Goal: Find specific page/section: Find specific page/section

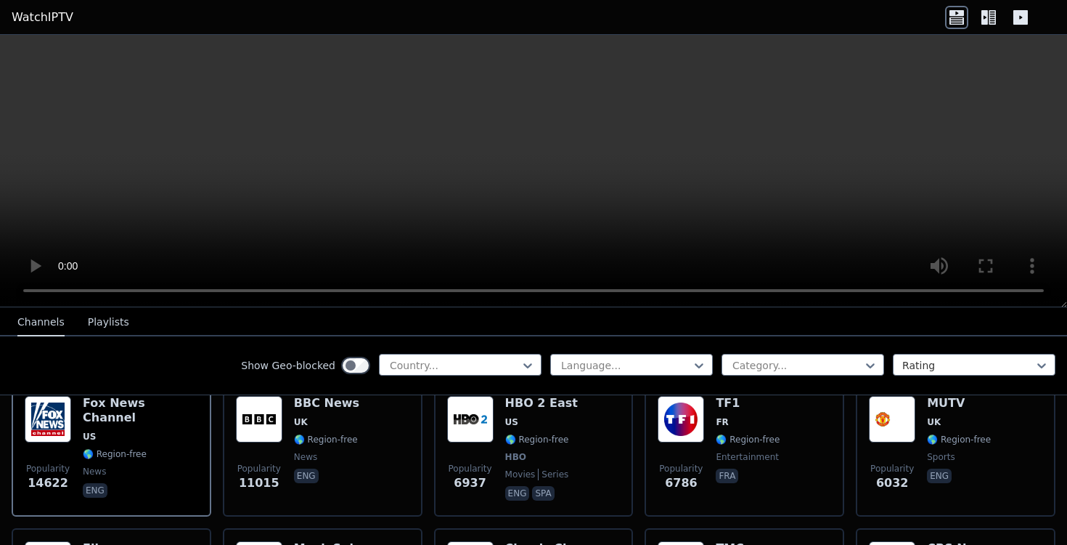
scroll to position [185, 0]
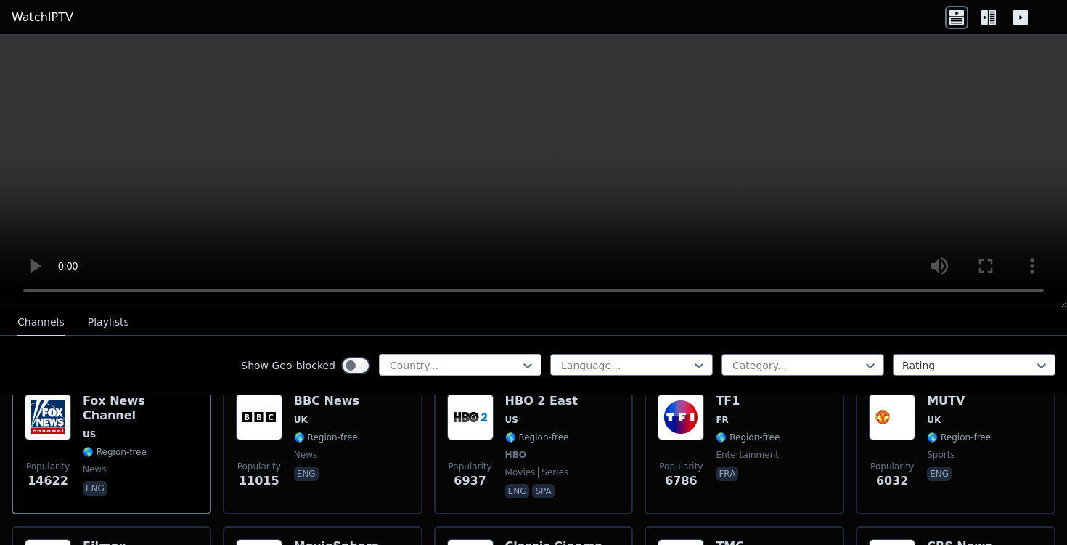
click at [437, 360] on div at bounding box center [454, 365] width 132 height 15
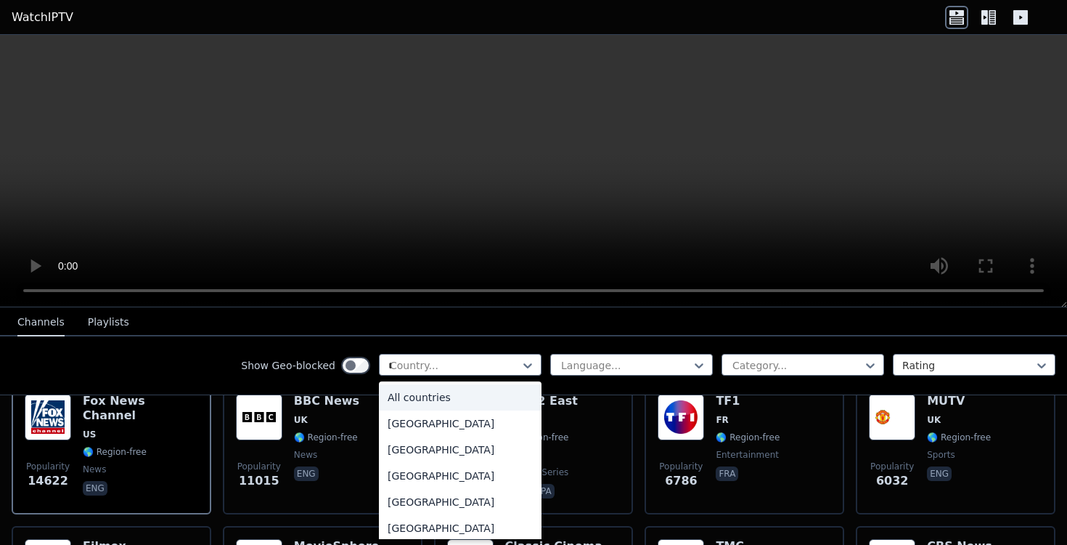
type input "**"
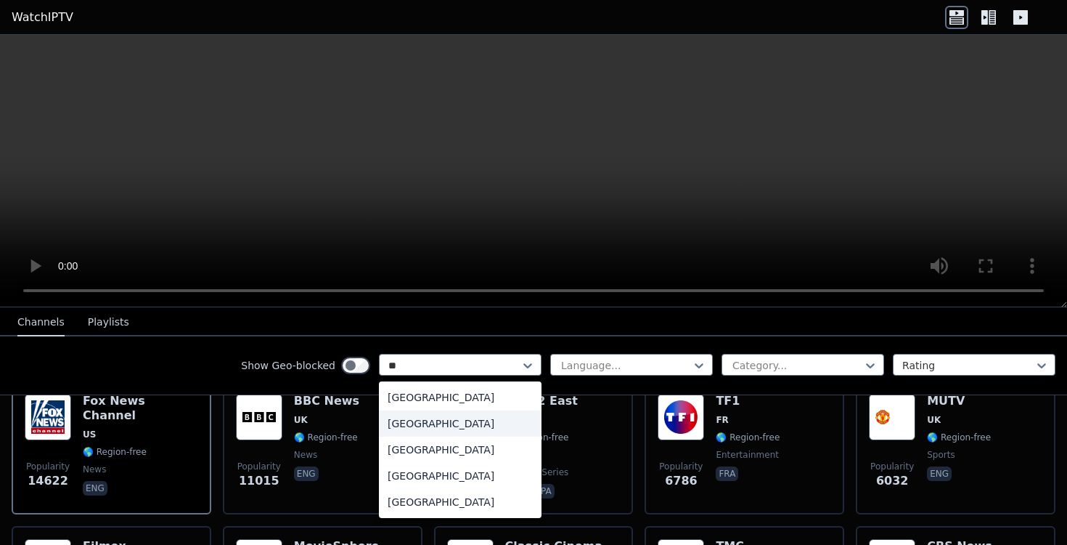
click at [430, 429] on div "[GEOGRAPHIC_DATA]" at bounding box center [460, 423] width 163 height 26
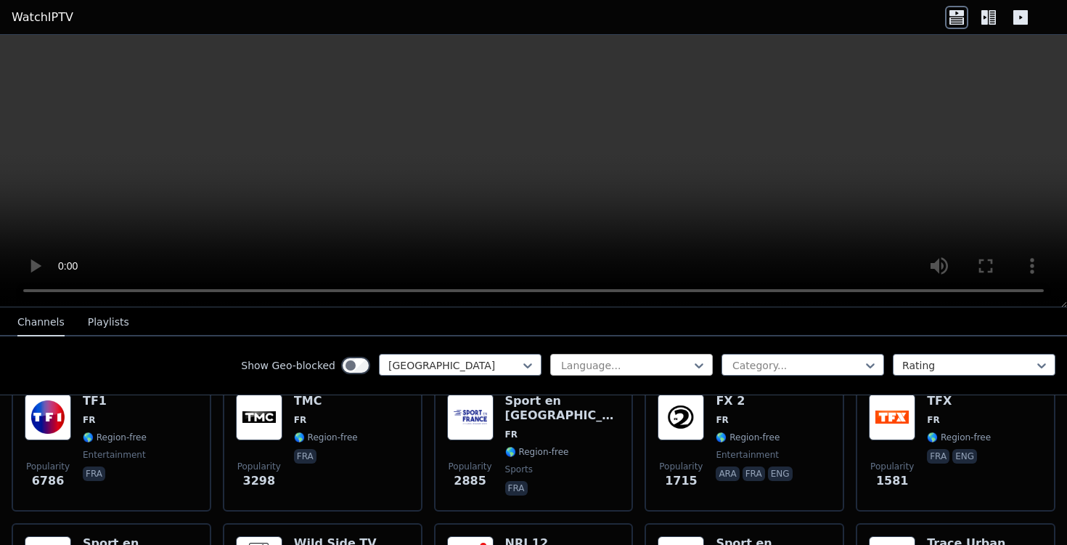
click at [597, 363] on div at bounding box center [626, 365] width 132 height 15
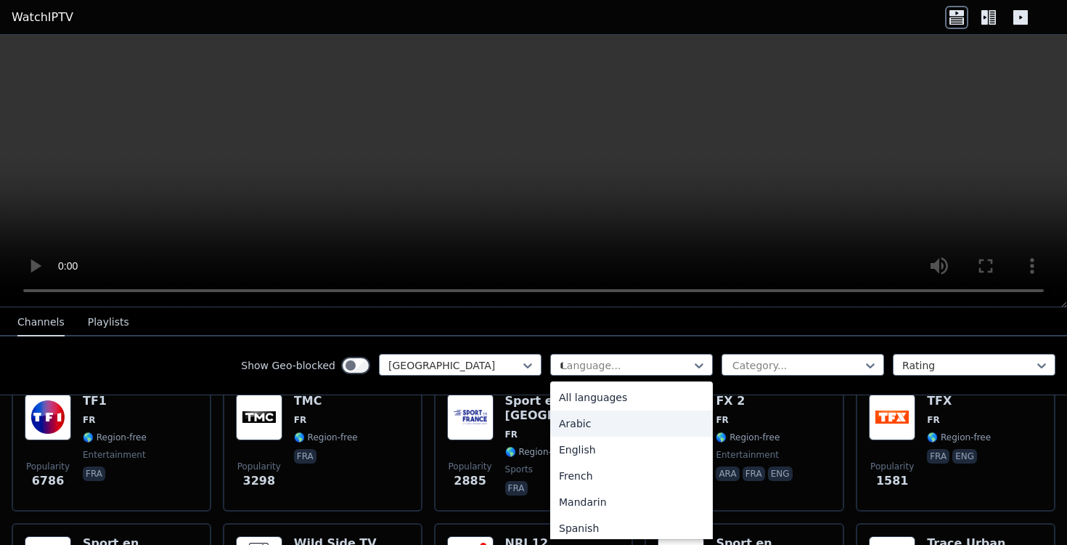
type input "**"
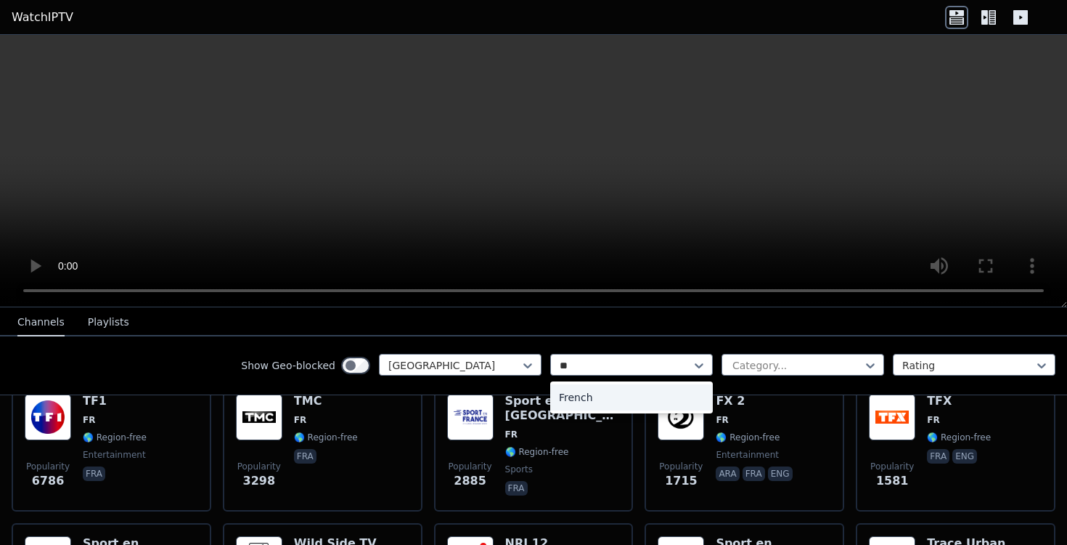
click at [585, 394] on div "French" at bounding box center [631, 397] width 163 height 26
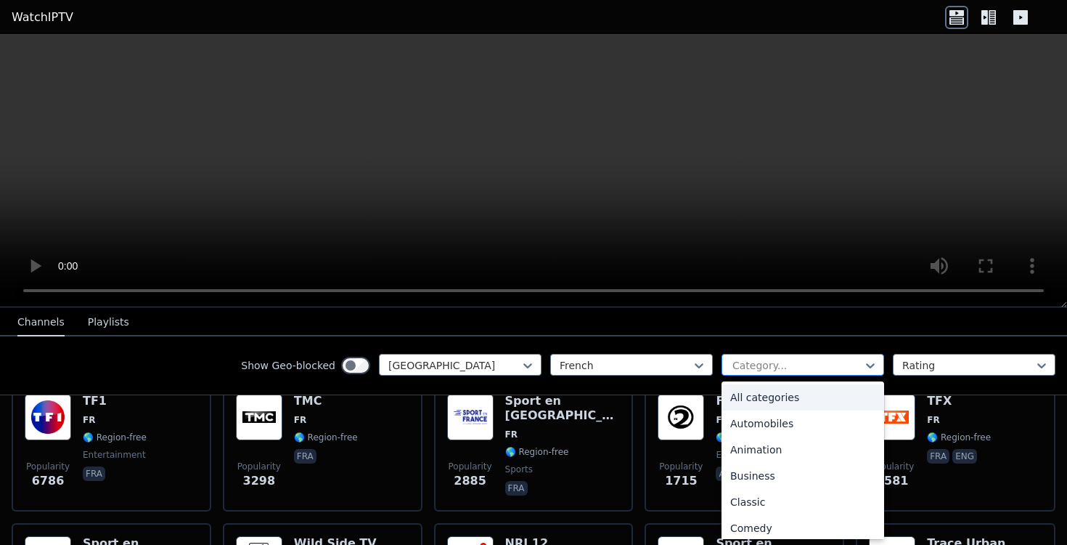
click at [783, 374] on div "Category..." at bounding box center [803, 365] width 163 height 22
type input "***"
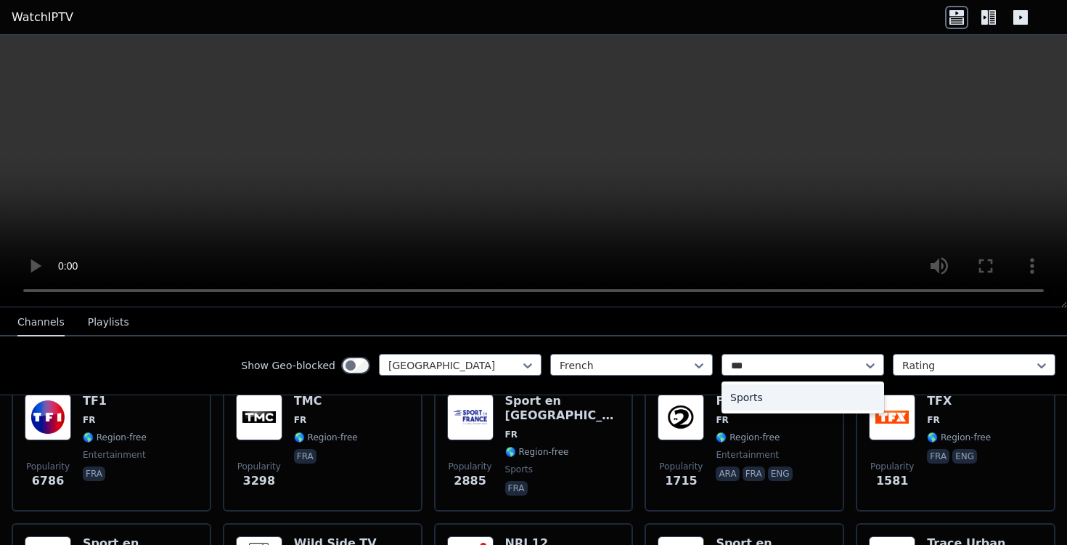
click at [789, 399] on div "Sports" at bounding box center [803, 397] width 163 height 26
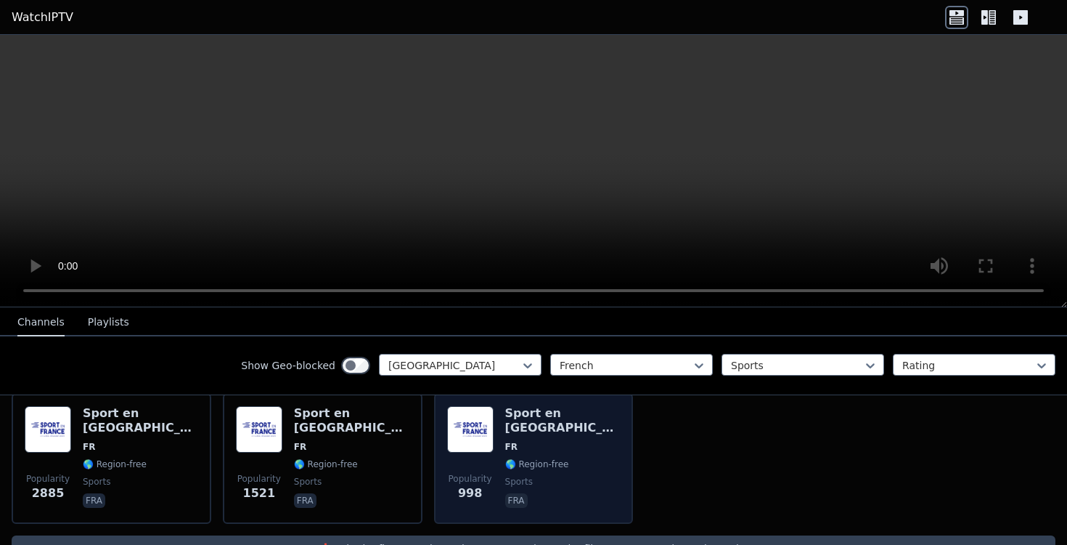
scroll to position [168, 0]
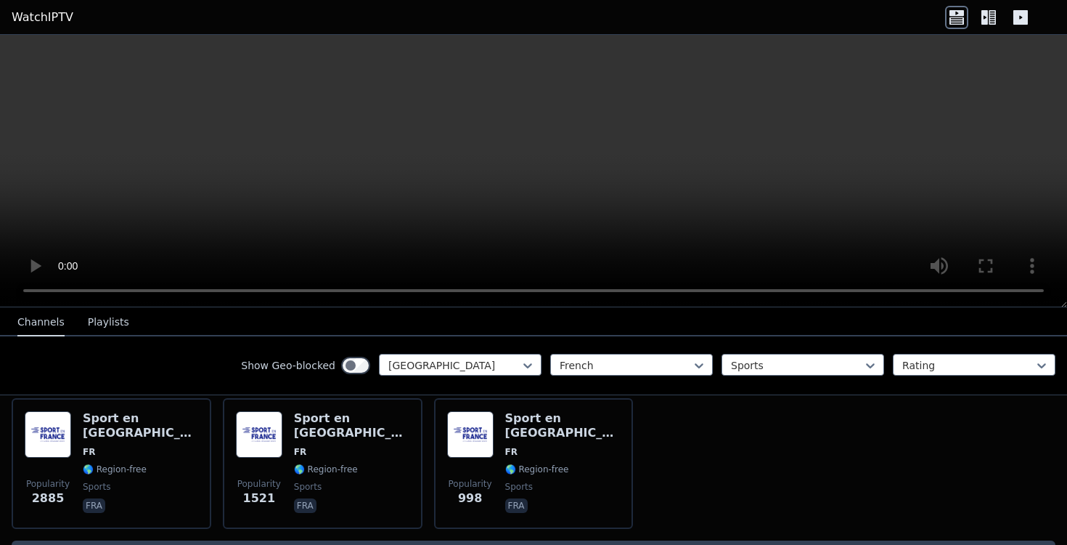
click at [45, 331] on button "Channels" at bounding box center [40, 323] width 47 height 28
click at [528, 372] on icon at bounding box center [528, 365] width 15 height 15
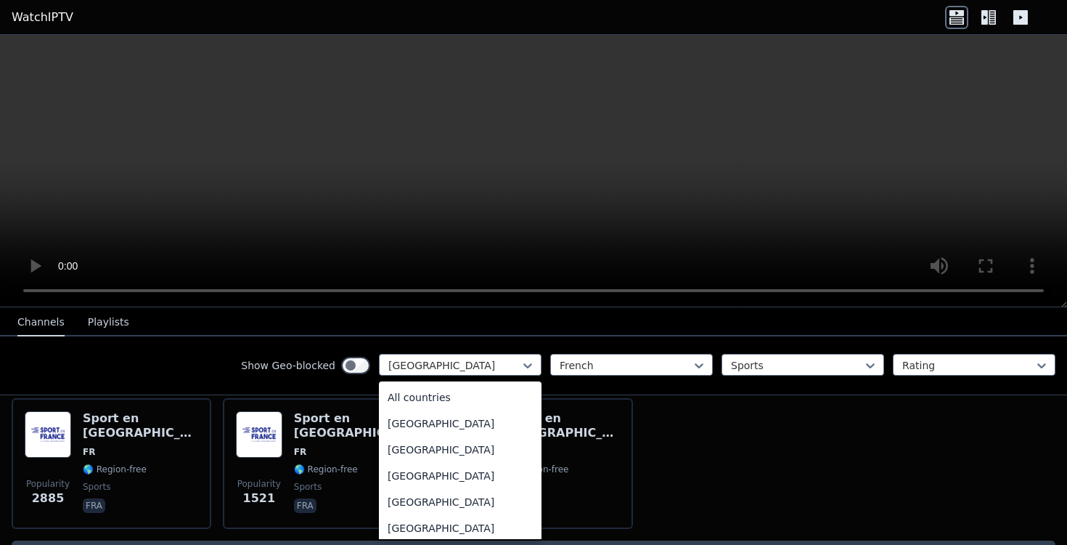
scroll to position [0, 0]
click at [513, 396] on div "All countries" at bounding box center [460, 397] width 163 height 26
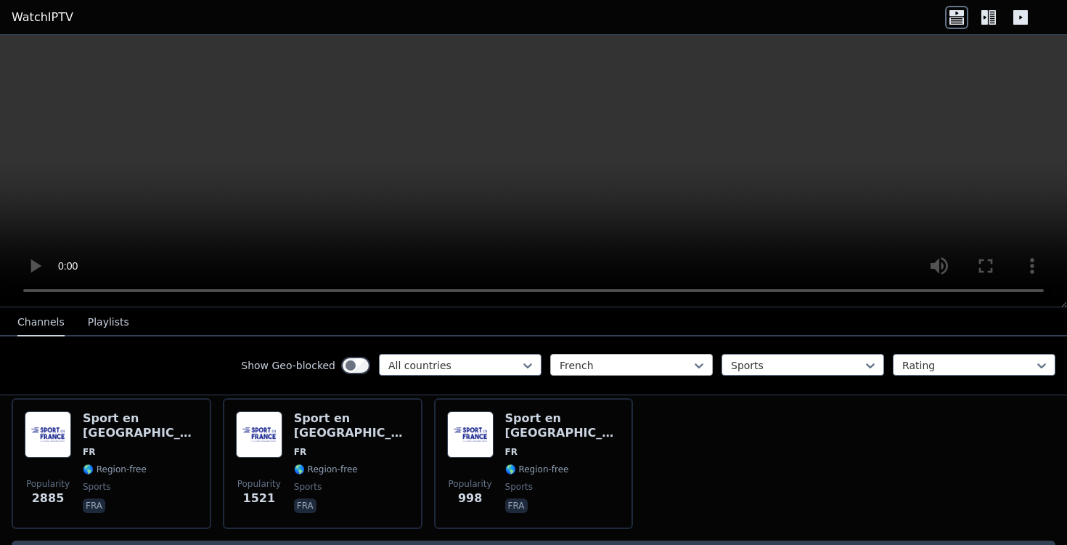
click at [625, 355] on div "French" at bounding box center [631, 365] width 163 height 22
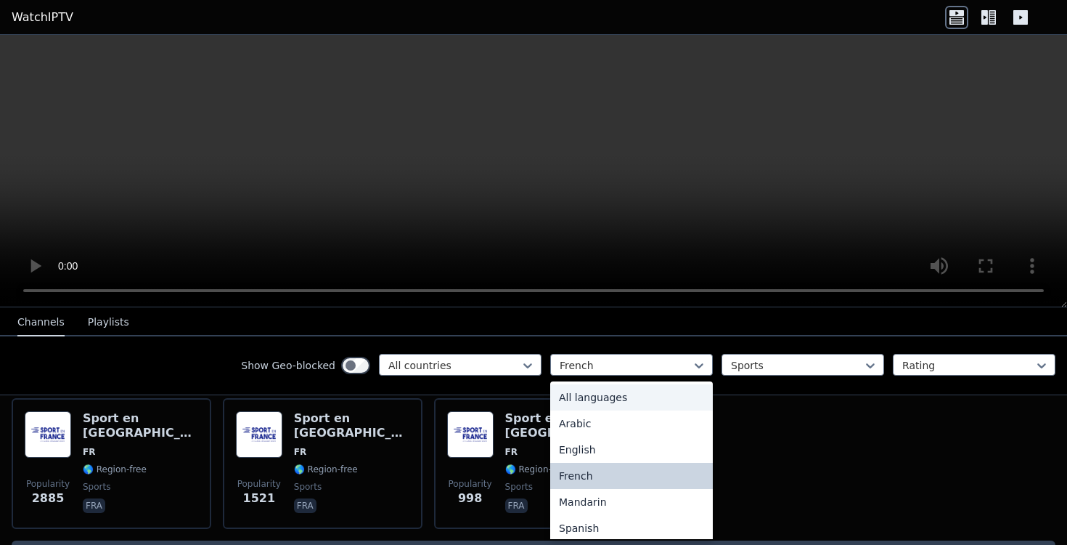
click at [620, 392] on div "All languages" at bounding box center [631, 397] width 163 height 26
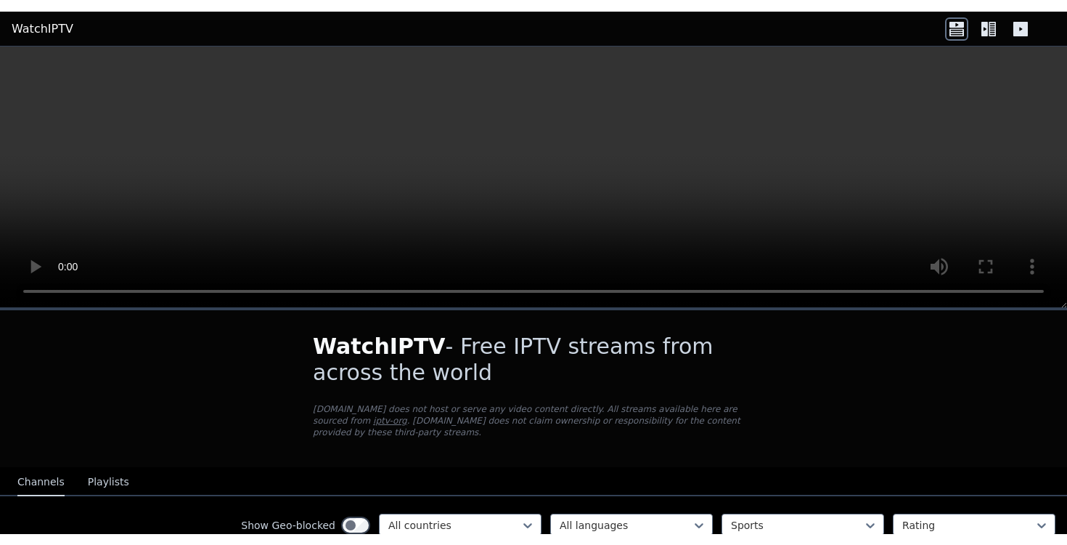
scroll to position [1026, 0]
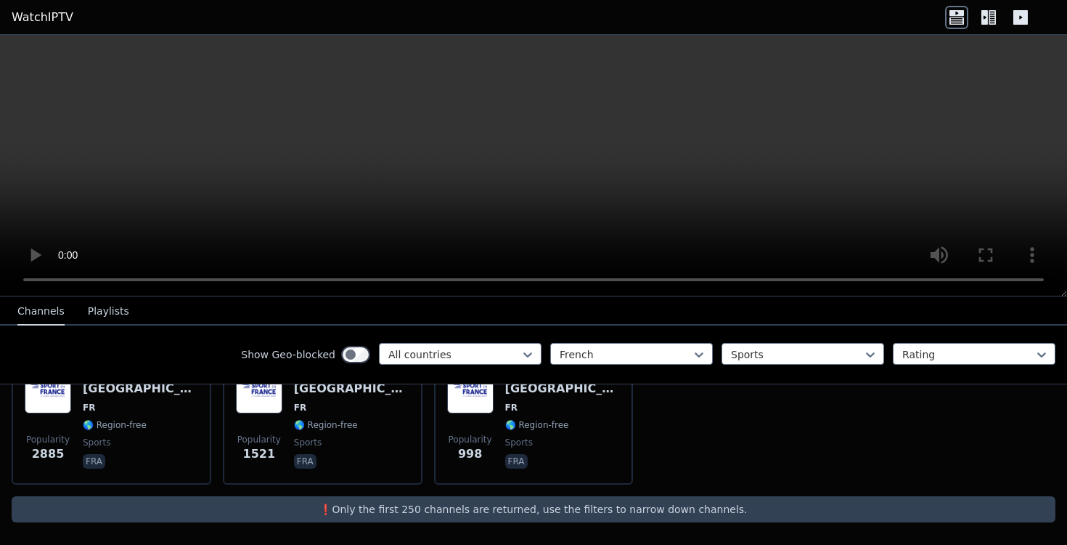
scroll to position [201, 0]
